Goal: Task Accomplishment & Management: Complete application form

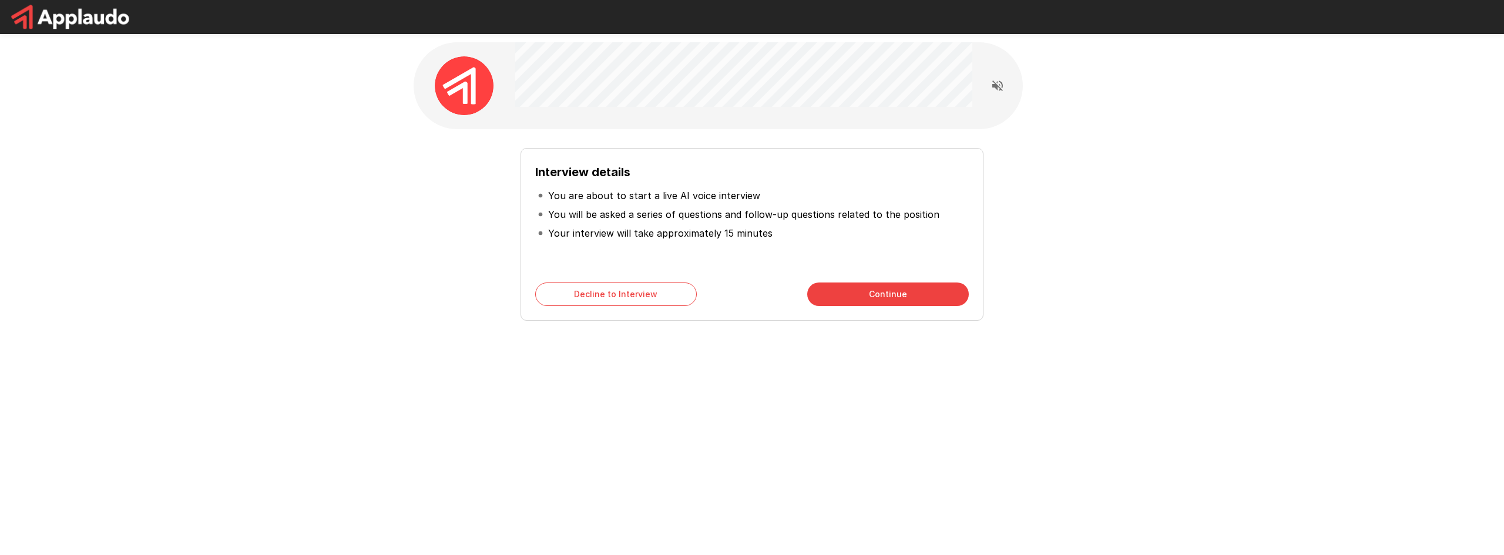
click at [642, 126] on div at bounding box center [743, 85] width 457 height 87
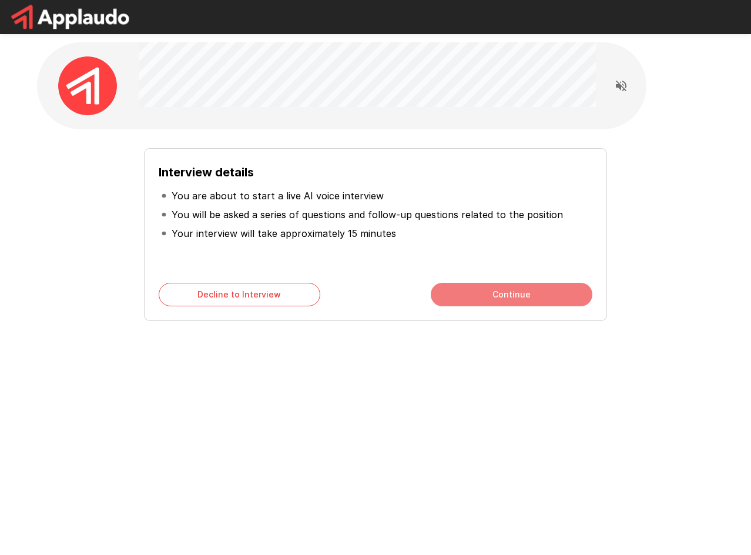
click at [480, 292] on button "Continue" at bounding box center [512, 295] width 162 height 24
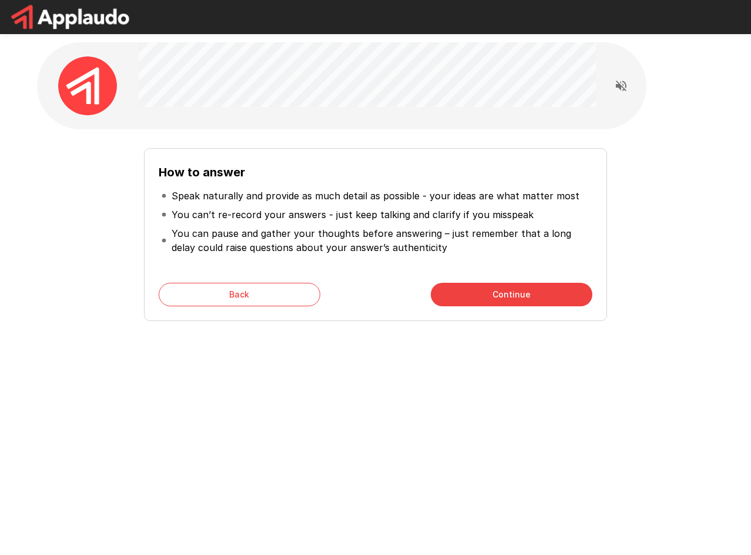
click at [482, 287] on button "Continue" at bounding box center [512, 295] width 162 height 24
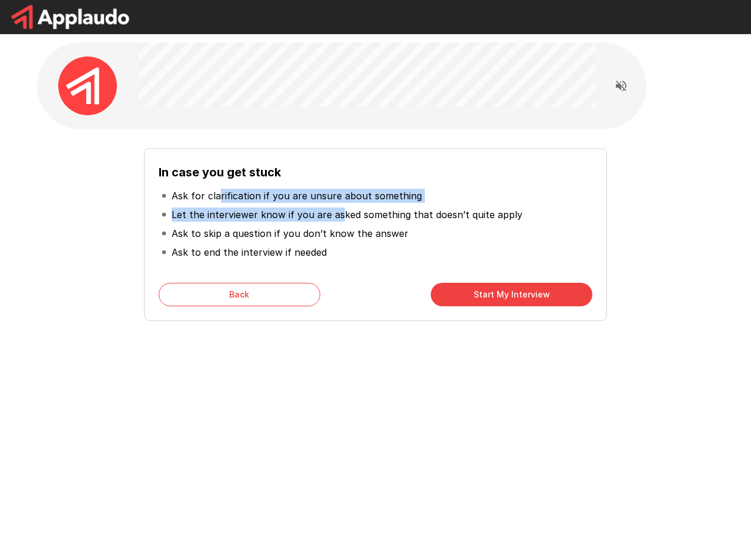
drag, startPoint x: 220, startPoint y: 192, endPoint x: 337, endPoint y: 209, distance: 118.2
click at [337, 209] on ul "Ask for clarification if you are unsure about something Let the interviewer kno…" at bounding box center [376, 224] width 434 height 85
click at [285, 216] on p "Let the interviewer know if you are asked something that doesn’t quite apply" at bounding box center [347, 214] width 351 height 14
click at [270, 216] on p "Let the interviewer know if you are asked something that doesn’t quite apply" at bounding box center [347, 214] width 351 height 14
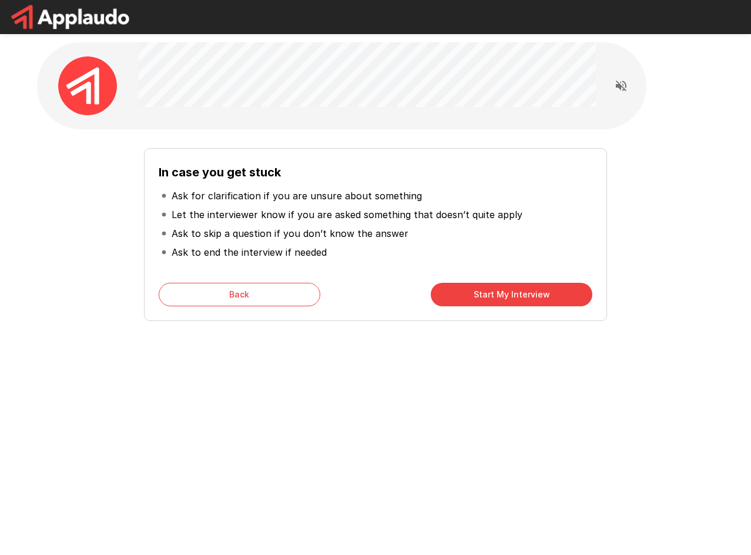
click at [501, 298] on button "Start My Interview" at bounding box center [512, 295] width 162 height 24
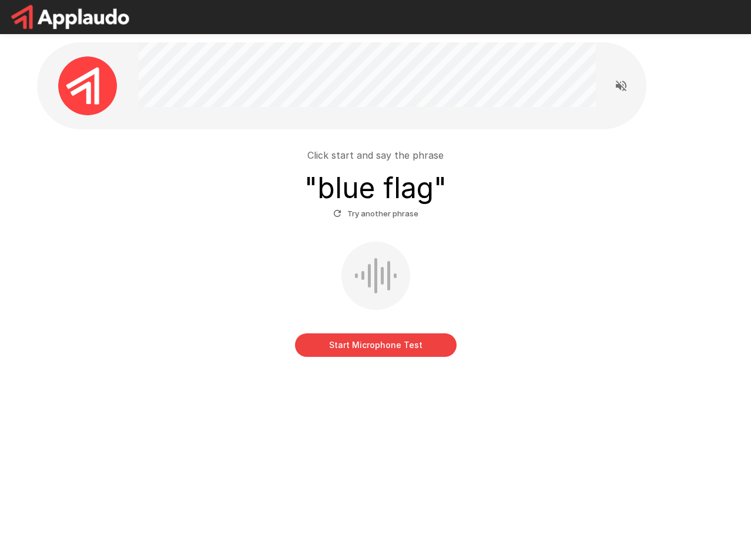
click at [345, 352] on button "Start Microphone Test" at bounding box center [376, 345] width 162 height 24
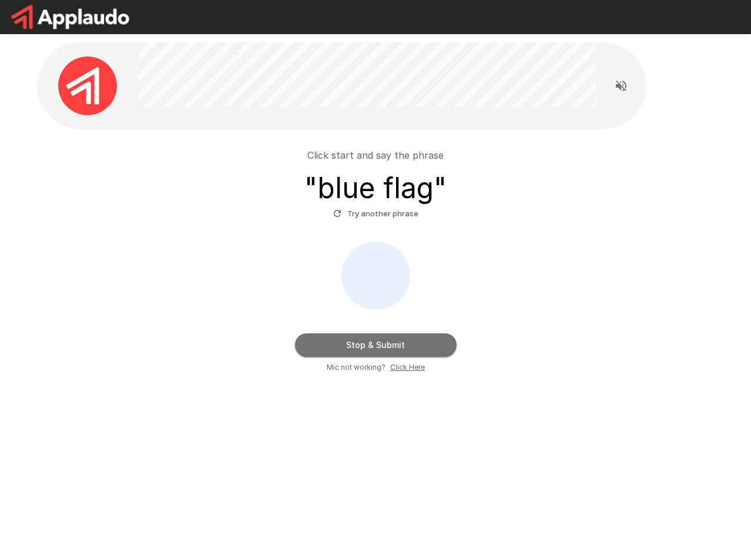
click at [384, 343] on button "Stop & Submit" at bounding box center [376, 345] width 162 height 24
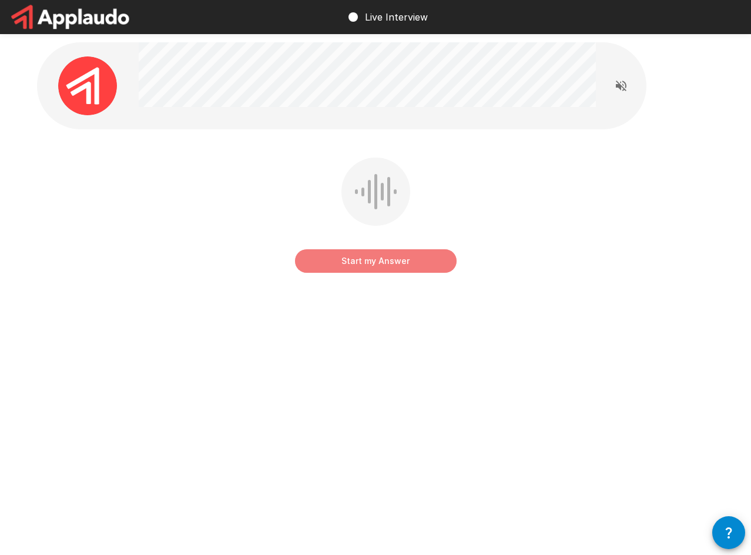
click at [360, 263] on button "Start my Answer" at bounding box center [376, 261] width 162 height 24
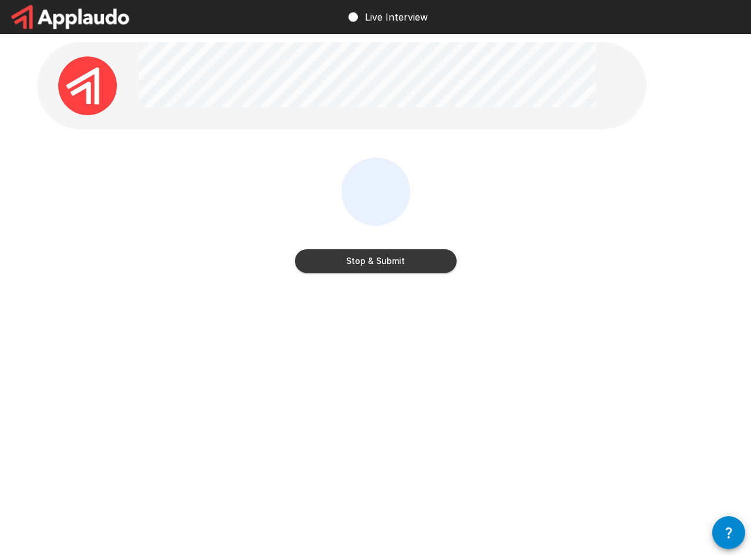
click at [360, 263] on button "Stop & Submit" at bounding box center [376, 261] width 162 height 24
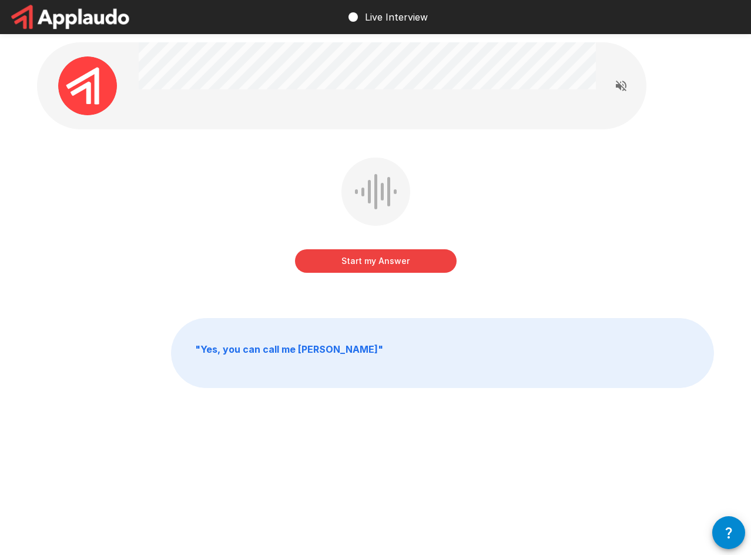
click at [353, 263] on button "Start my Answer" at bounding box center [376, 261] width 162 height 24
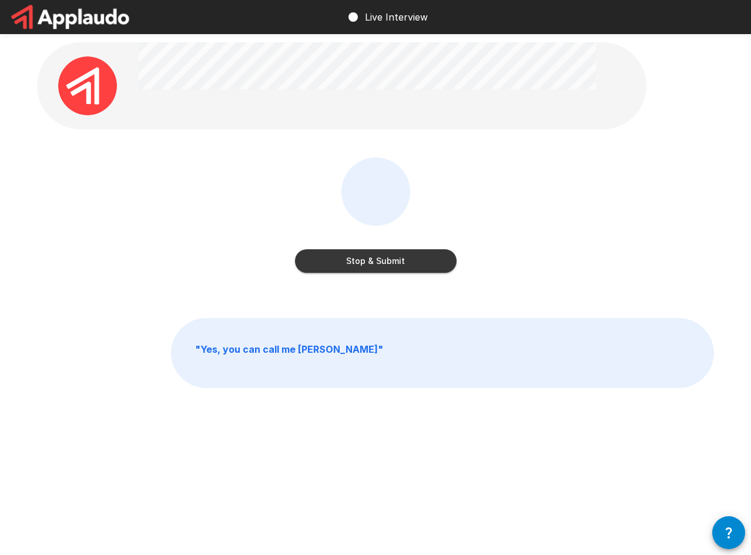
click at [353, 263] on button "Stop & Submit" at bounding box center [376, 261] width 162 height 24
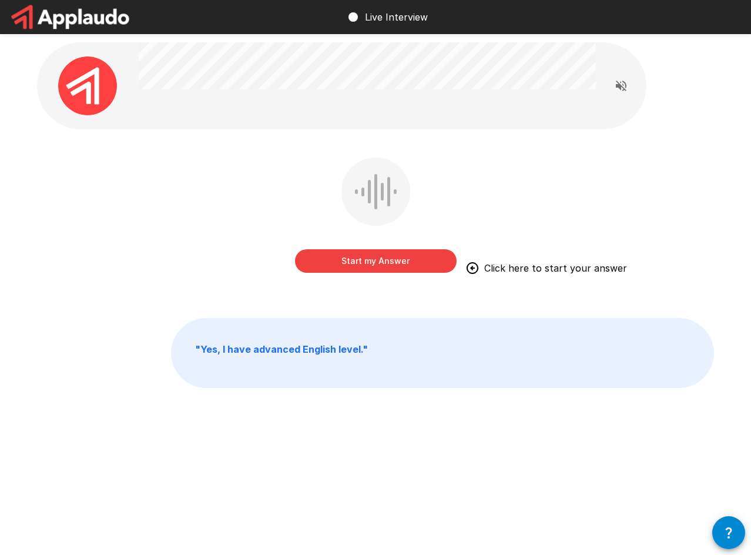
click at [365, 259] on button "Start my Answer" at bounding box center [376, 261] width 162 height 24
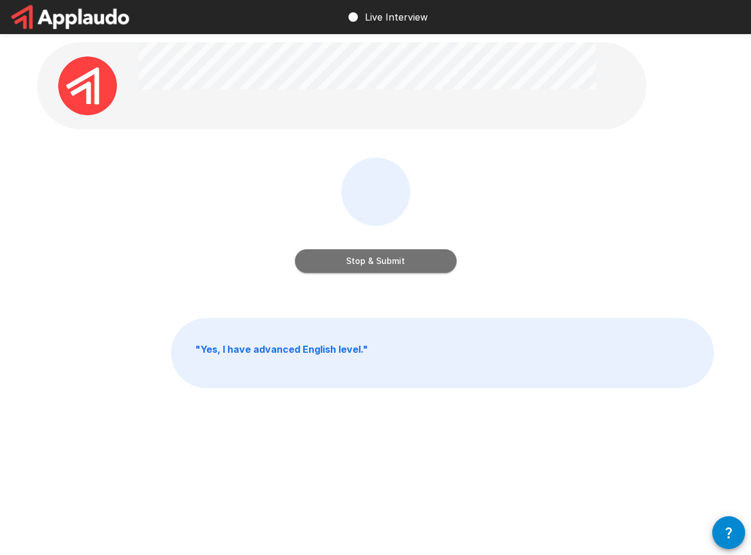
click at [364, 260] on button "Stop & Submit" at bounding box center [376, 261] width 162 height 24
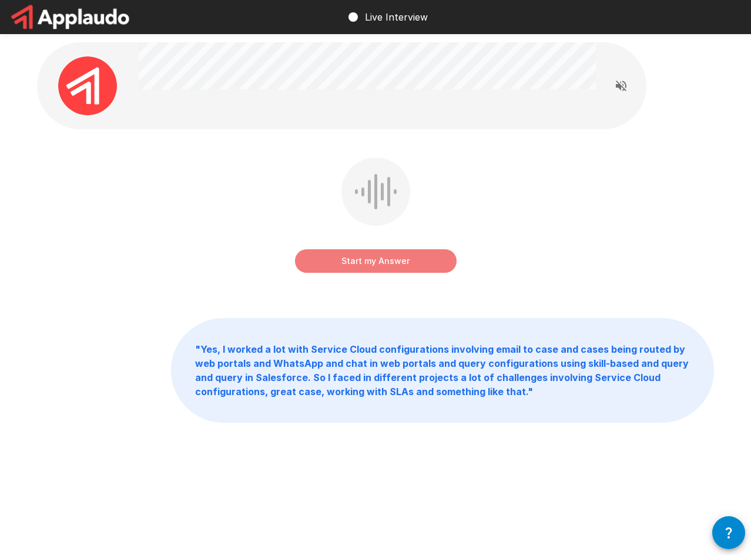
click at [364, 260] on button "Start my Answer" at bounding box center [376, 261] width 162 height 24
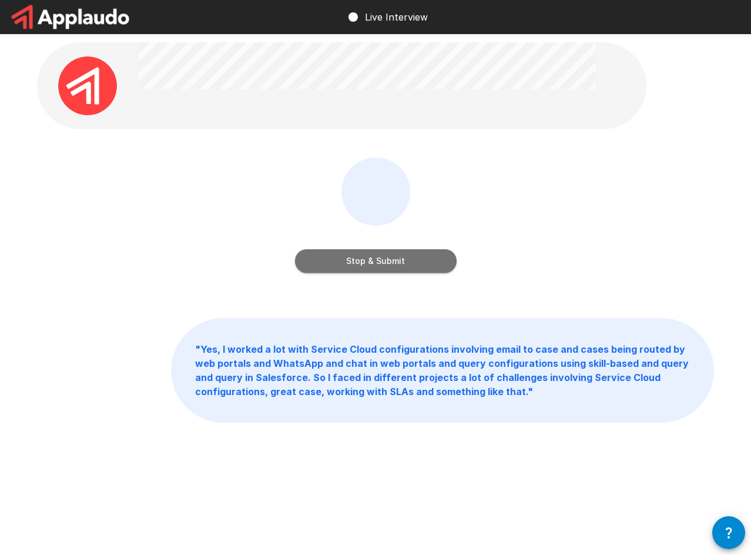
click at [337, 260] on button "Stop & Submit" at bounding box center [376, 261] width 162 height 24
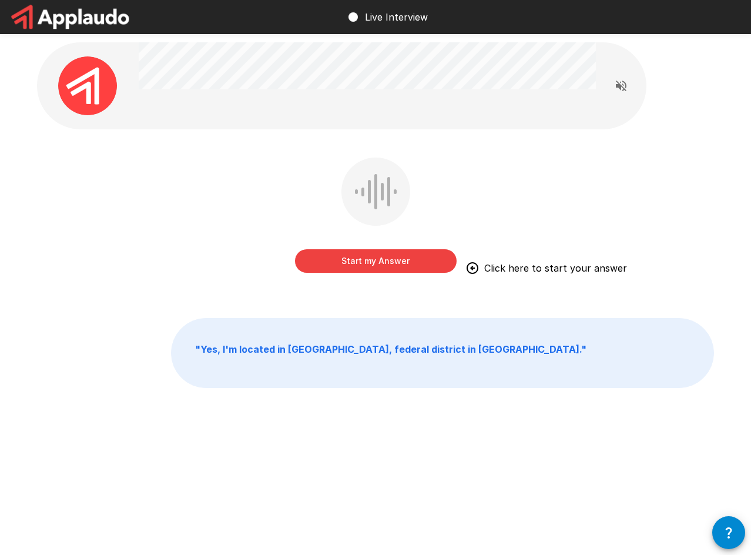
click at [335, 267] on button "Start my Answer" at bounding box center [376, 261] width 162 height 24
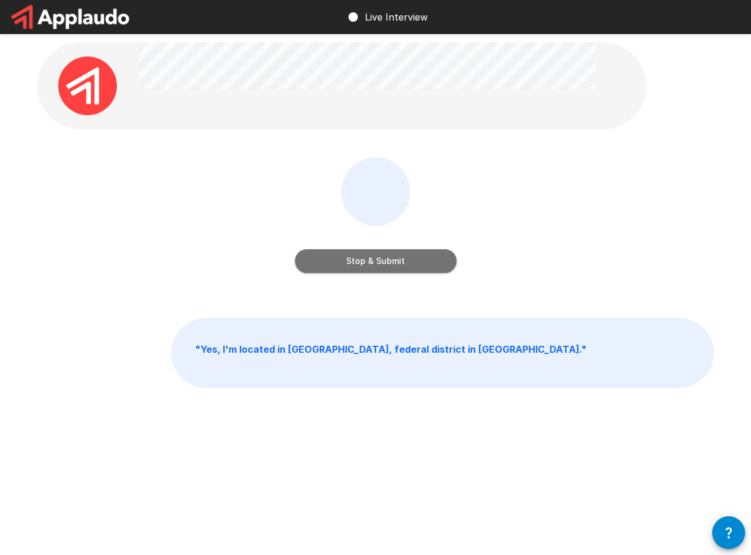
click at [335, 255] on button "Stop & Submit" at bounding box center [376, 261] width 162 height 24
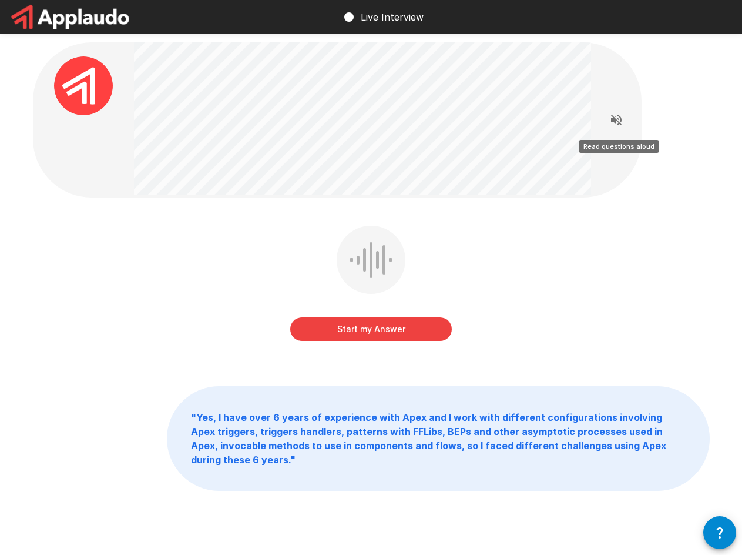
click at [612, 122] on icon "Read questions aloud" at bounding box center [616, 120] width 11 height 11
click at [180, 365] on div "Start my Answer Click here to start your answer " Yes, I have over 6 years of e…" at bounding box center [371, 292] width 705 height 585
click at [409, 331] on button "Start my Answer" at bounding box center [371, 329] width 162 height 24
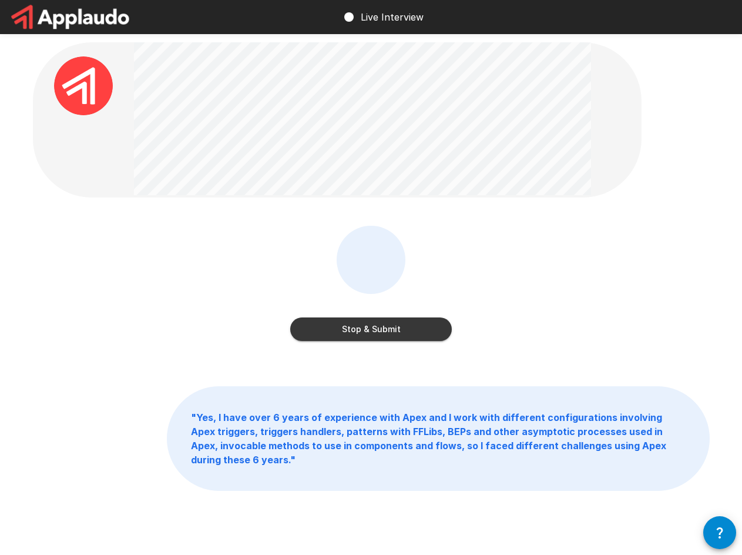
click at [355, 343] on div "Stop & Submit" at bounding box center [371, 286] width 162 height 120
click at [355, 333] on button "Stop & Submit" at bounding box center [371, 329] width 162 height 24
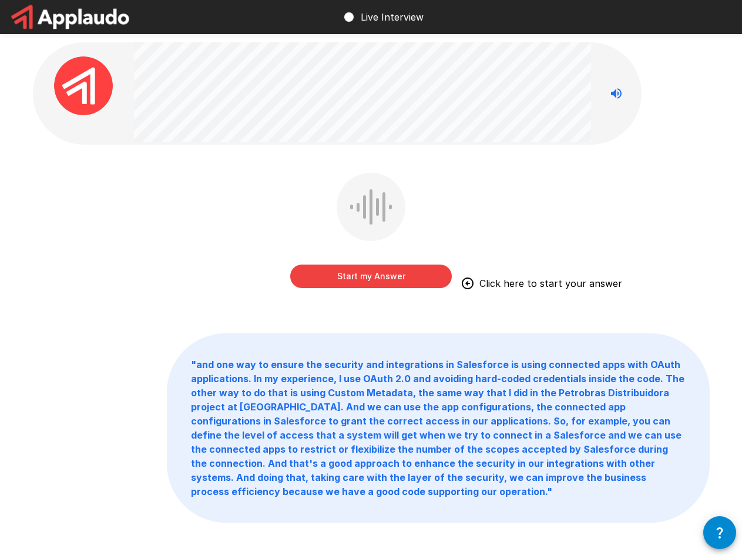
click at [374, 276] on button "Start my Answer" at bounding box center [371, 276] width 162 height 24
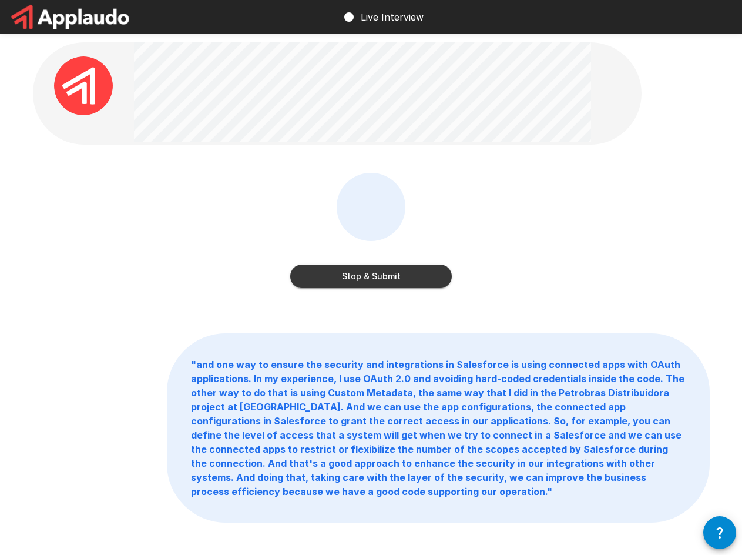
click at [336, 273] on button "Stop & Submit" at bounding box center [371, 276] width 162 height 24
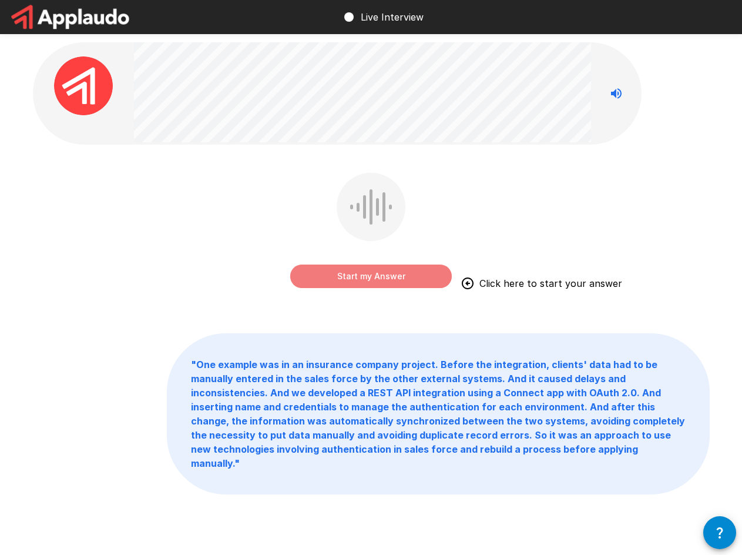
click at [362, 281] on button "Start my Answer" at bounding box center [371, 276] width 162 height 24
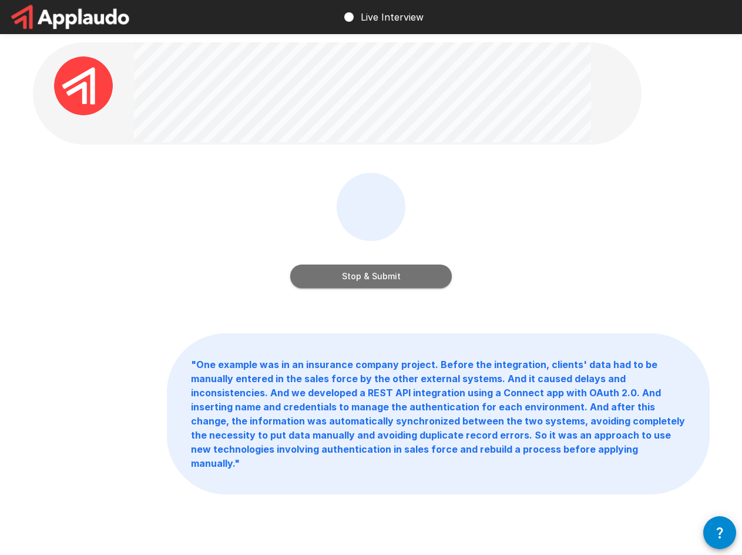
click at [362, 281] on button "Stop & Submit" at bounding box center [371, 276] width 162 height 24
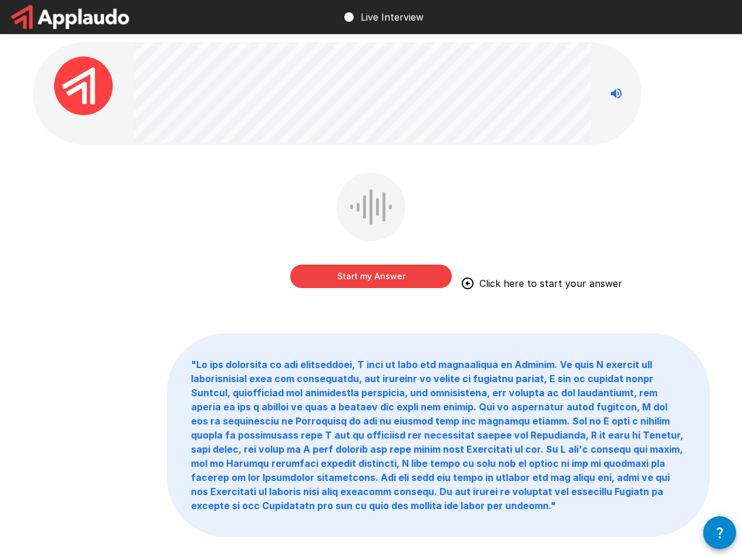
drag, startPoint x: 378, startPoint y: 280, endPoint x: 703, endPoint y: 305, distance: 326.5
click at [378, 280] on button "Start my Answer" at bounding box center [371, 276] width 162 height 24
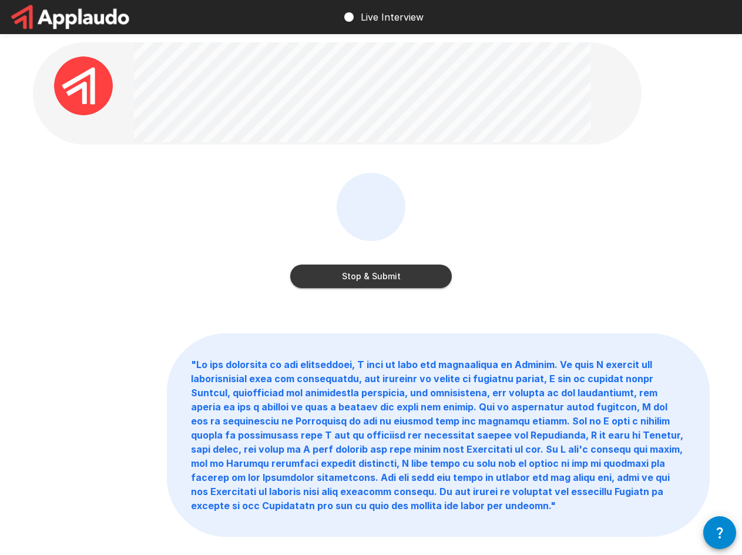
click at [396, 273] on button "Stop & Submit" at bounding box center [371, 276] width 162 height 24
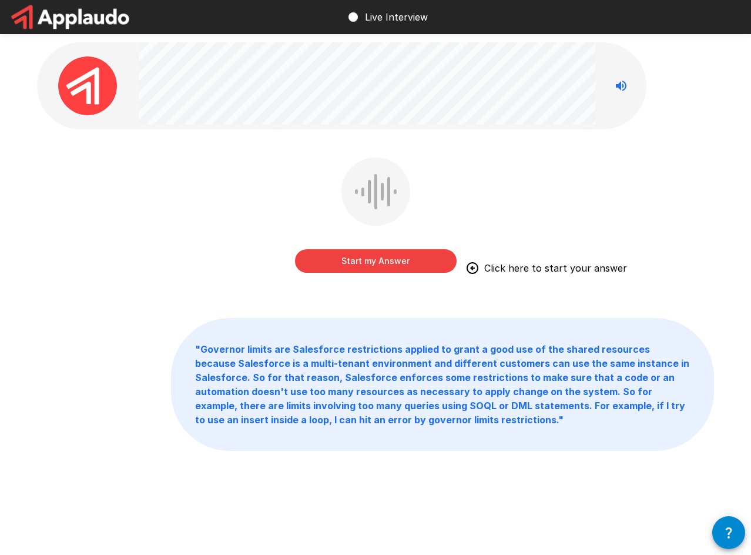
click at [366, 256] on button "Start my Answer" at bounding box center [376, 261] width 162 height 24
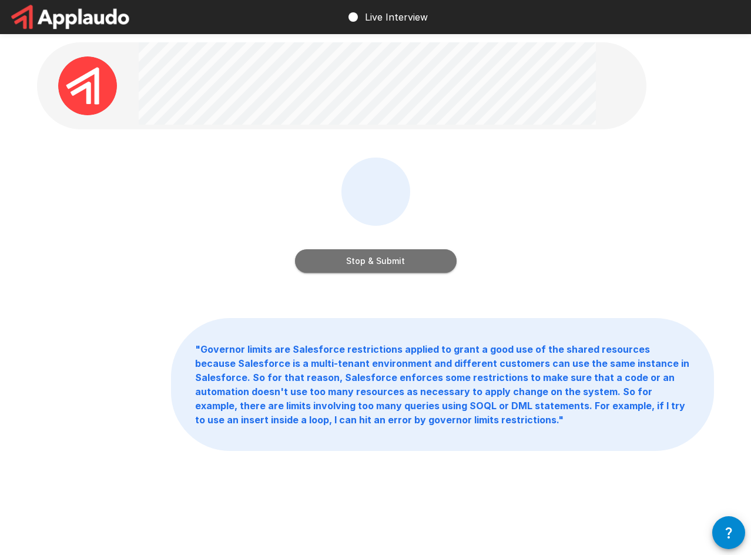
click at [367, 256] on button "Stop & Submit" at bounding box center [376, 261] width 162 height 24
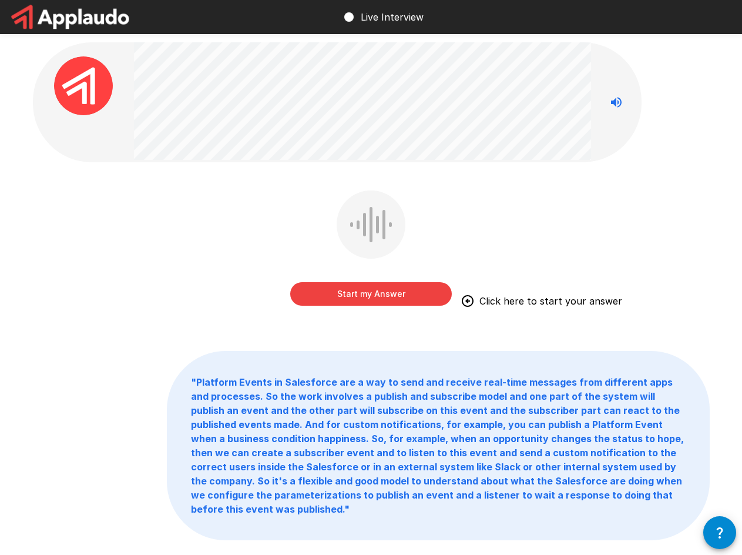
click at [354, 291] on button "Start my Answer" at bounding box center [371, 294] width 162 height 24
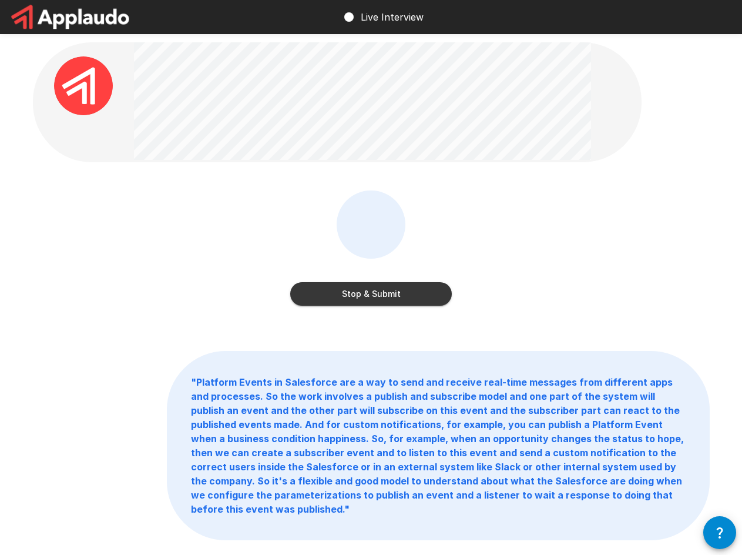
click at [385, 294] on button "Stop & Submit" at bounding box center [371, 294] width 162 height 24
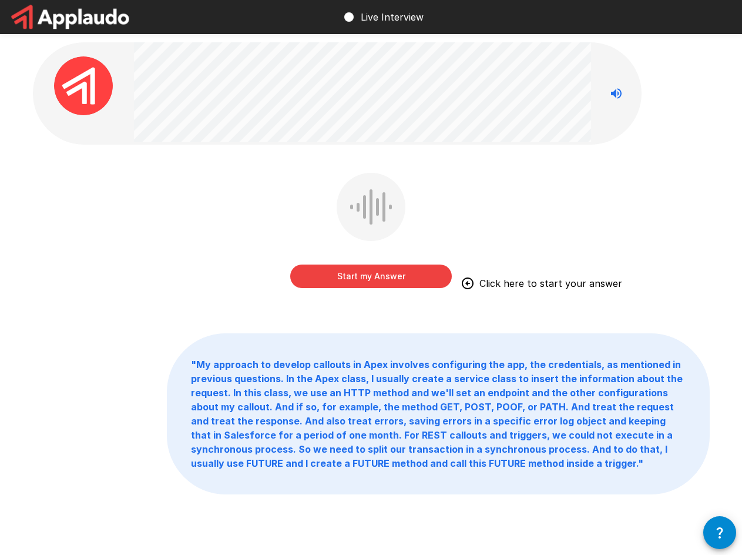
click at [349, 279] on button "Start my Answer" at bounding box center [371, 276] width 162 height 24
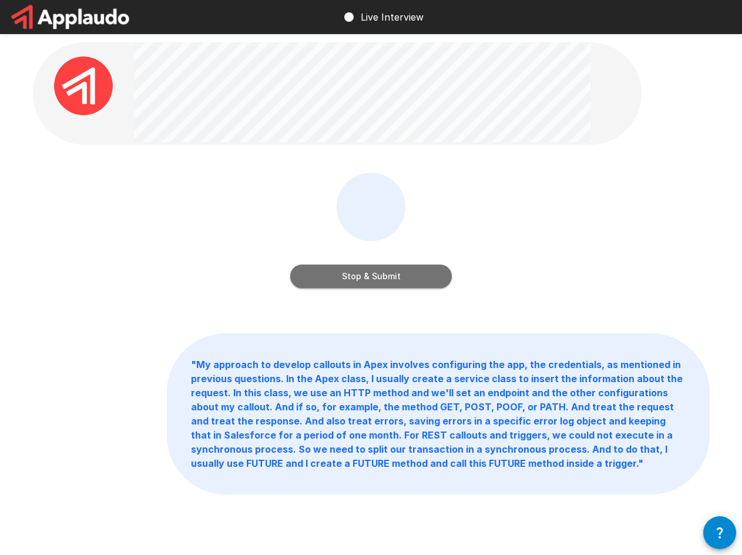
click at [364, 280] on button "Stop & Submit" at bounding box center [371, 276] width 162 height 24
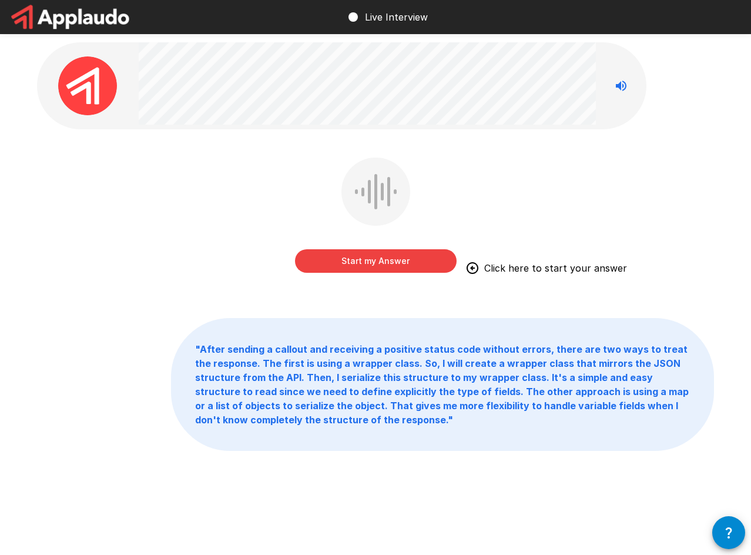
click at [329, 264] on button "Start my Answer" at bounding box center [376, 261] width 162 height 24
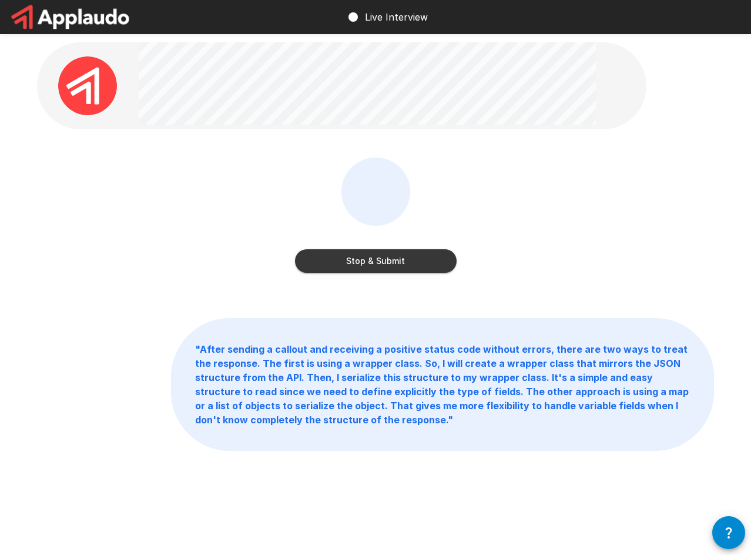
click at [329, 264] on button "Stop & Submit" at bounding box center [376, 261] width 162 height 24
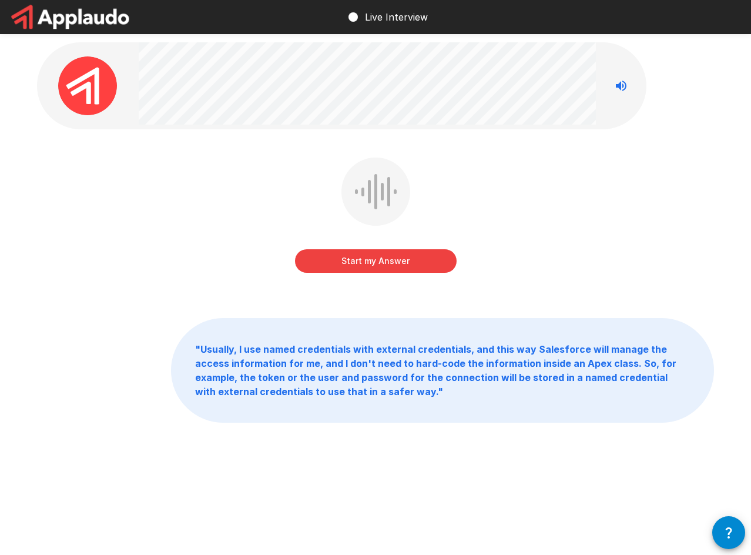
click at [340, 263] on button "Start my Answer" at bounding box center [376, 261] width 162 height 24
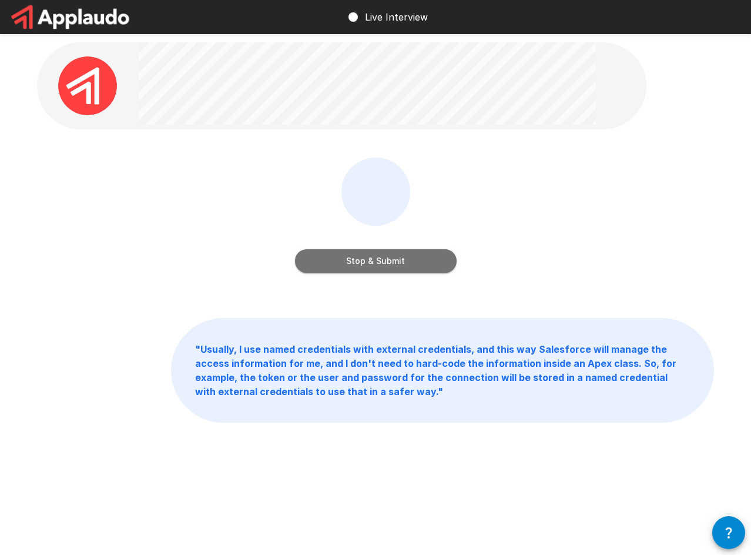
click at [340, 263] on button "Stop & Submit" at bounding box center [376, 261] width 162 height 24
